Goal: Check status

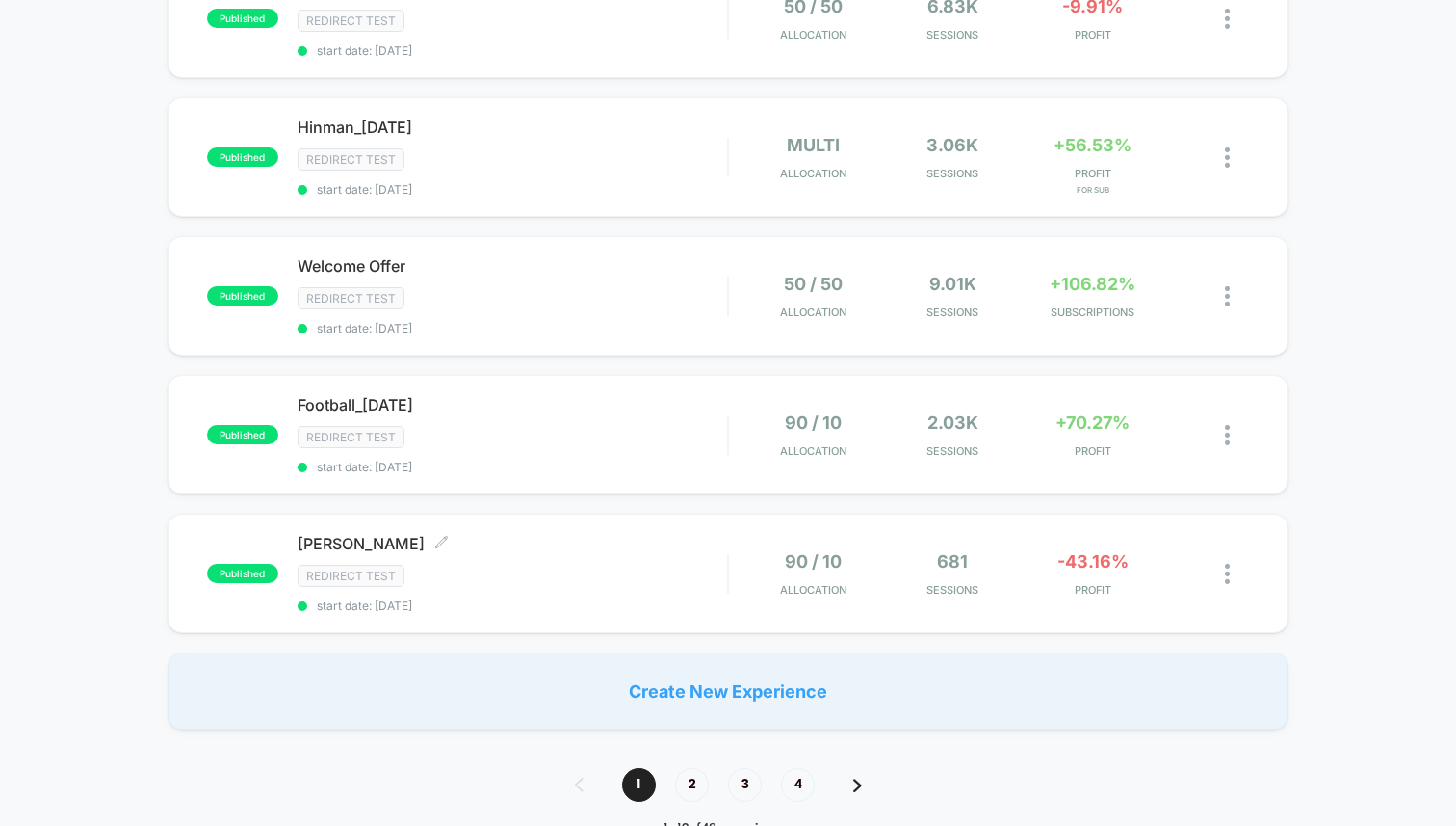
scroll to position [1243, 0]
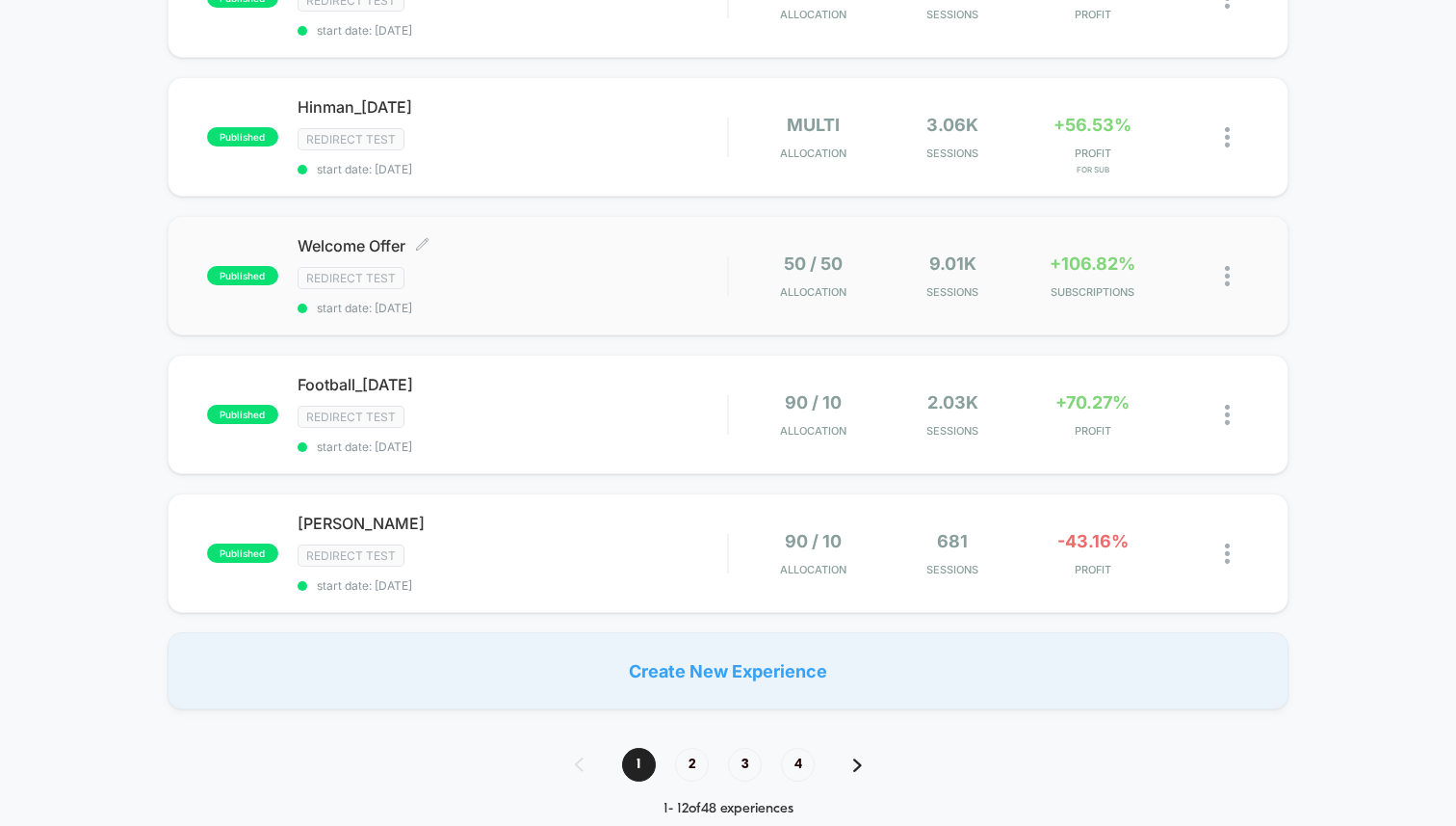
click at [510, 266] on div "Redirect Test" at bounding box center [512, 277] width 430 height 23
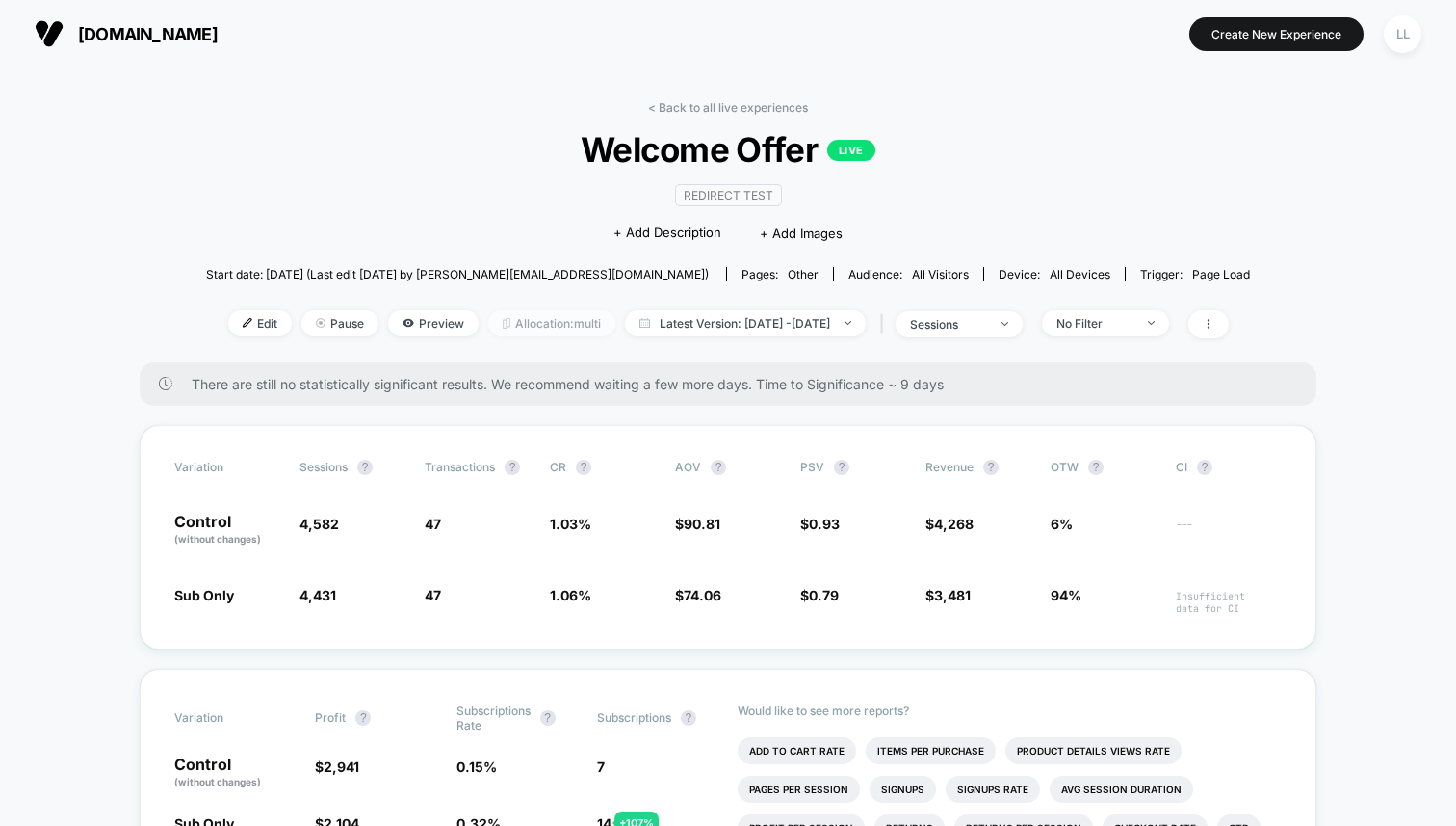
click at [515, 324] on span "Allocation: multi" at bounding box center [552, 323] width 127 height 26
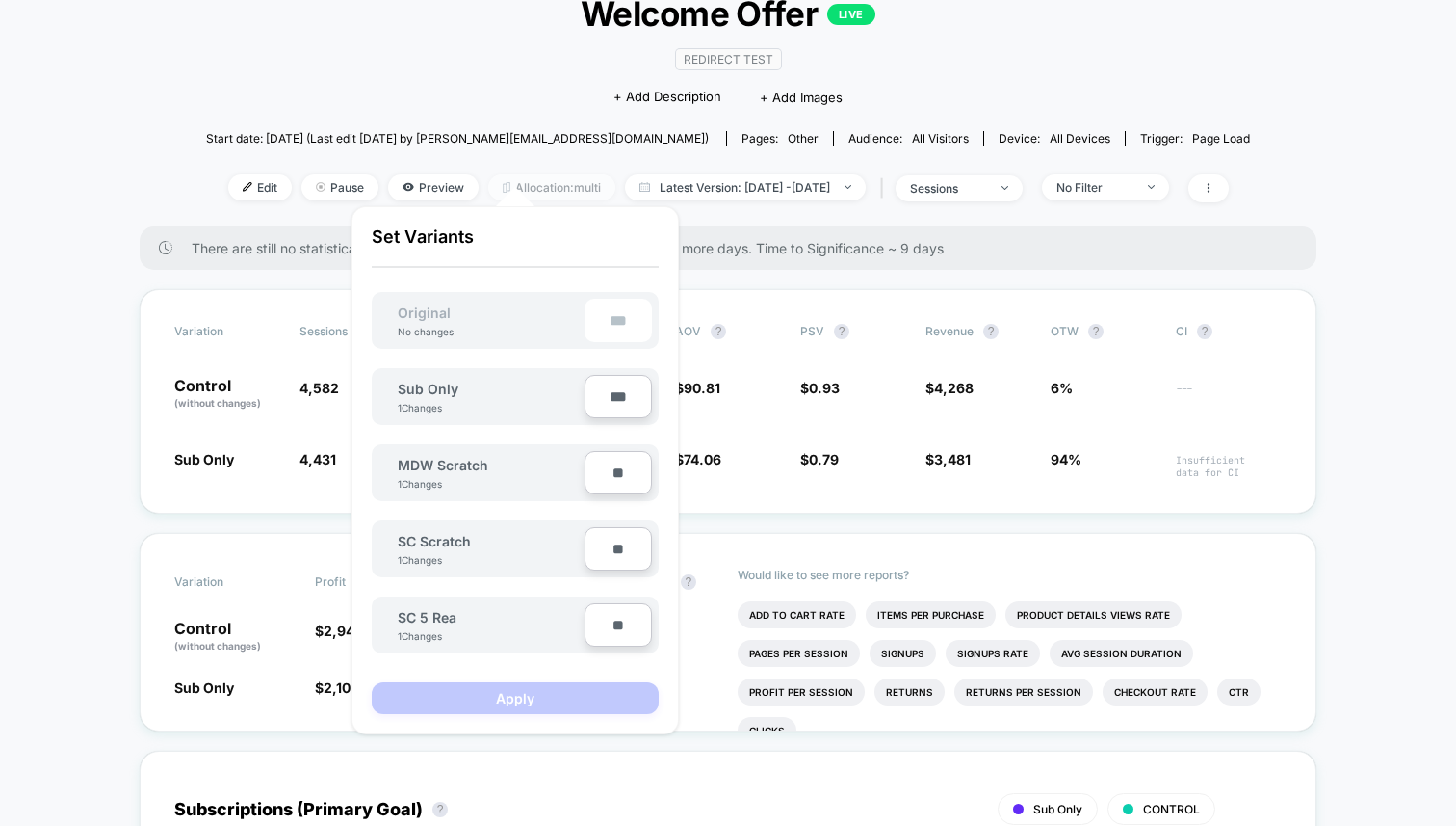
scroll to position [165, 0]
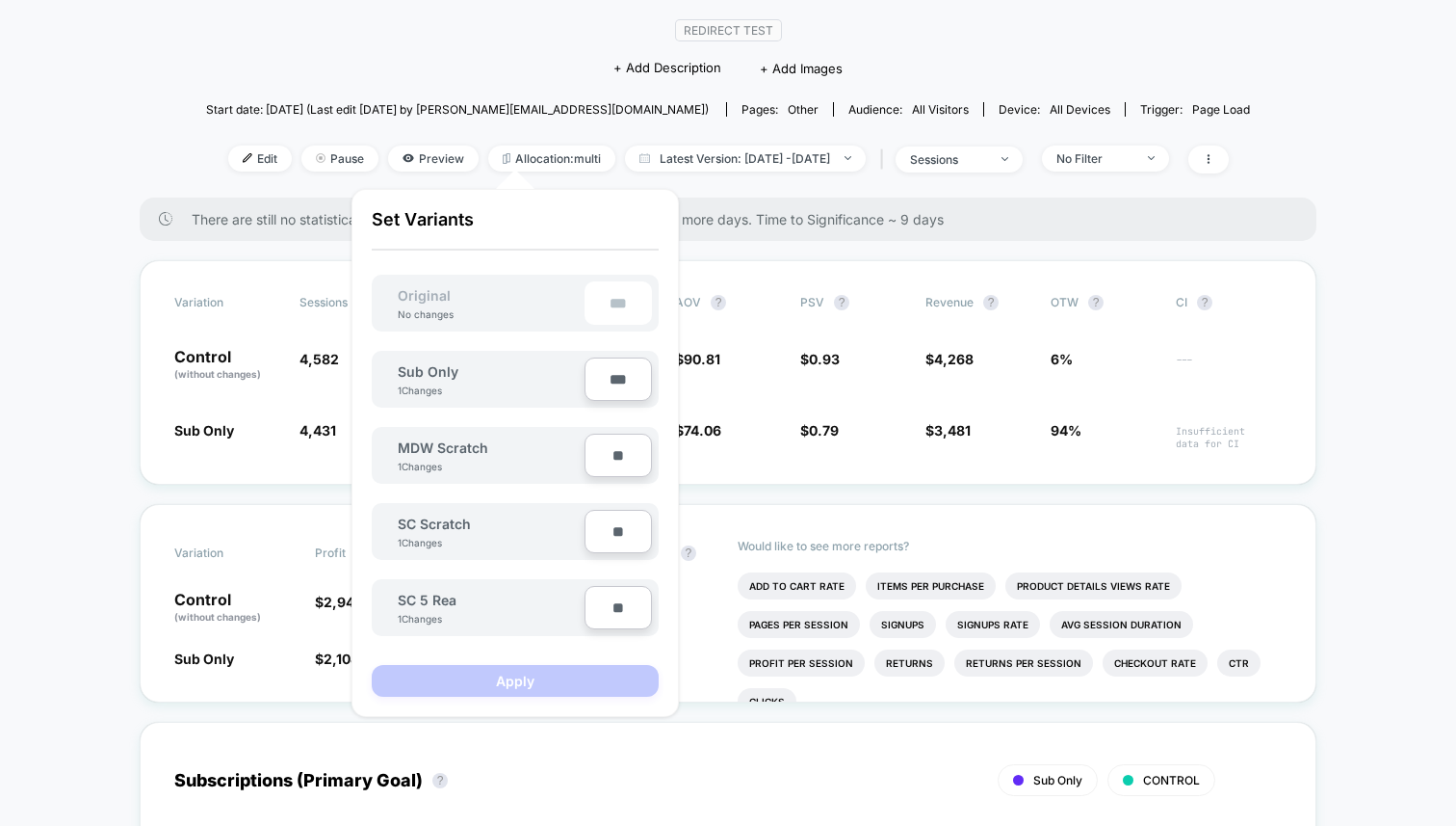
click at [501, 94] on span "Start date: [DATE] (Last edit [DATE] by [PERSON_NAME][EMAIL_ADDRESS][DOMAIN_NAM…" at bounding box center [457, 109] width 502 height 33
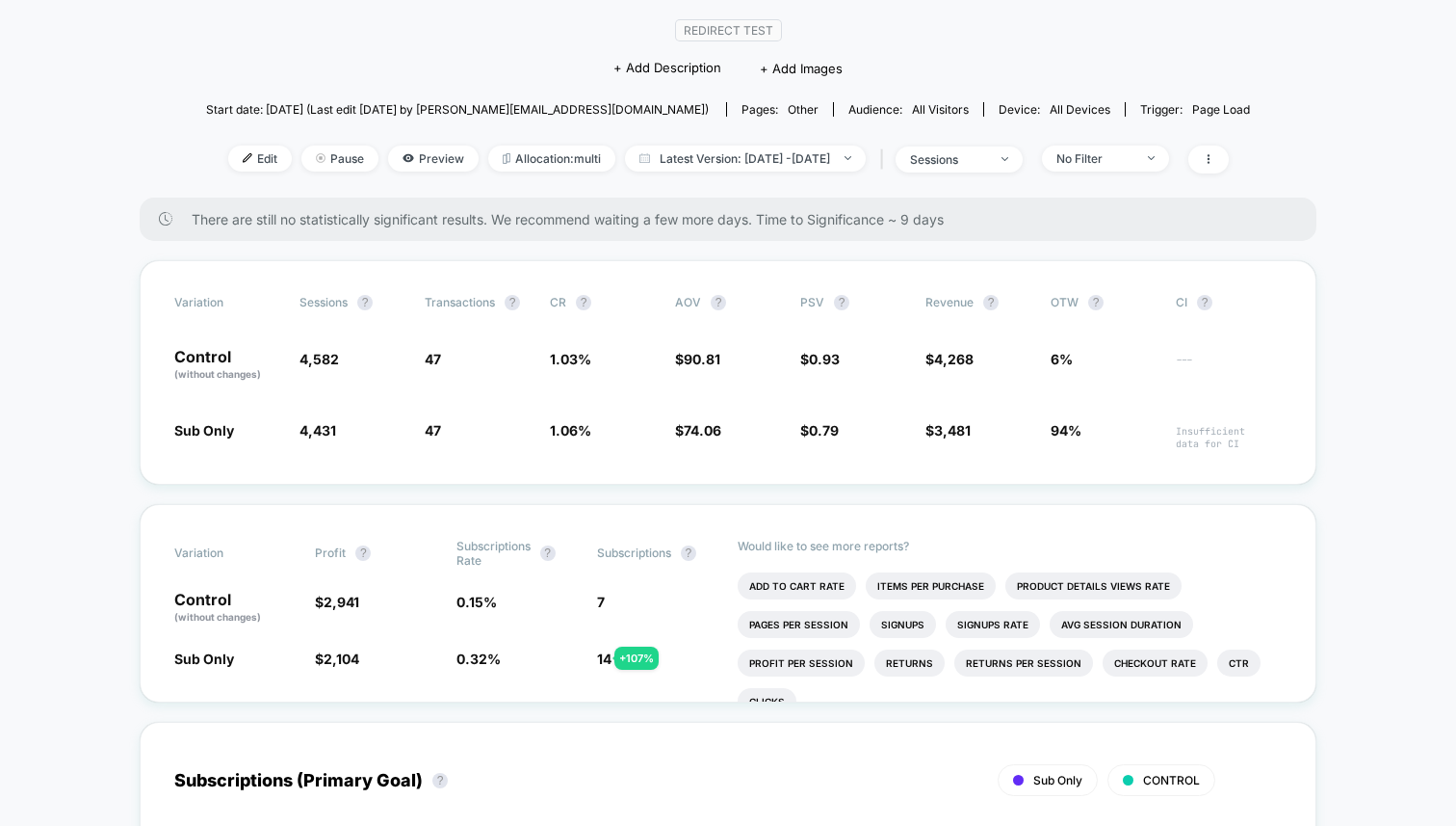
scroll to position [0, 0]
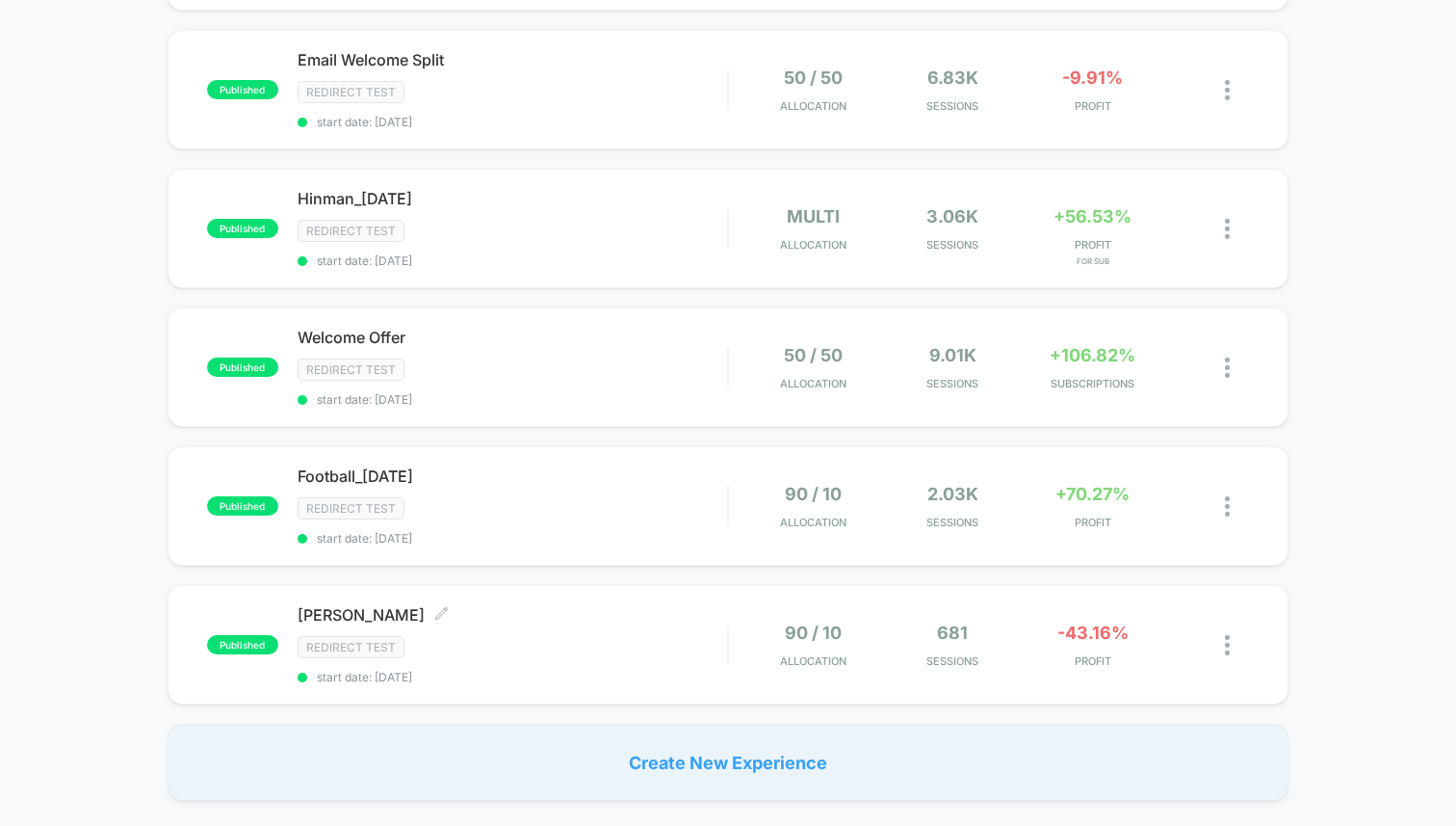
scroll to position [1178, 0]
